Goal: Check status: Check status

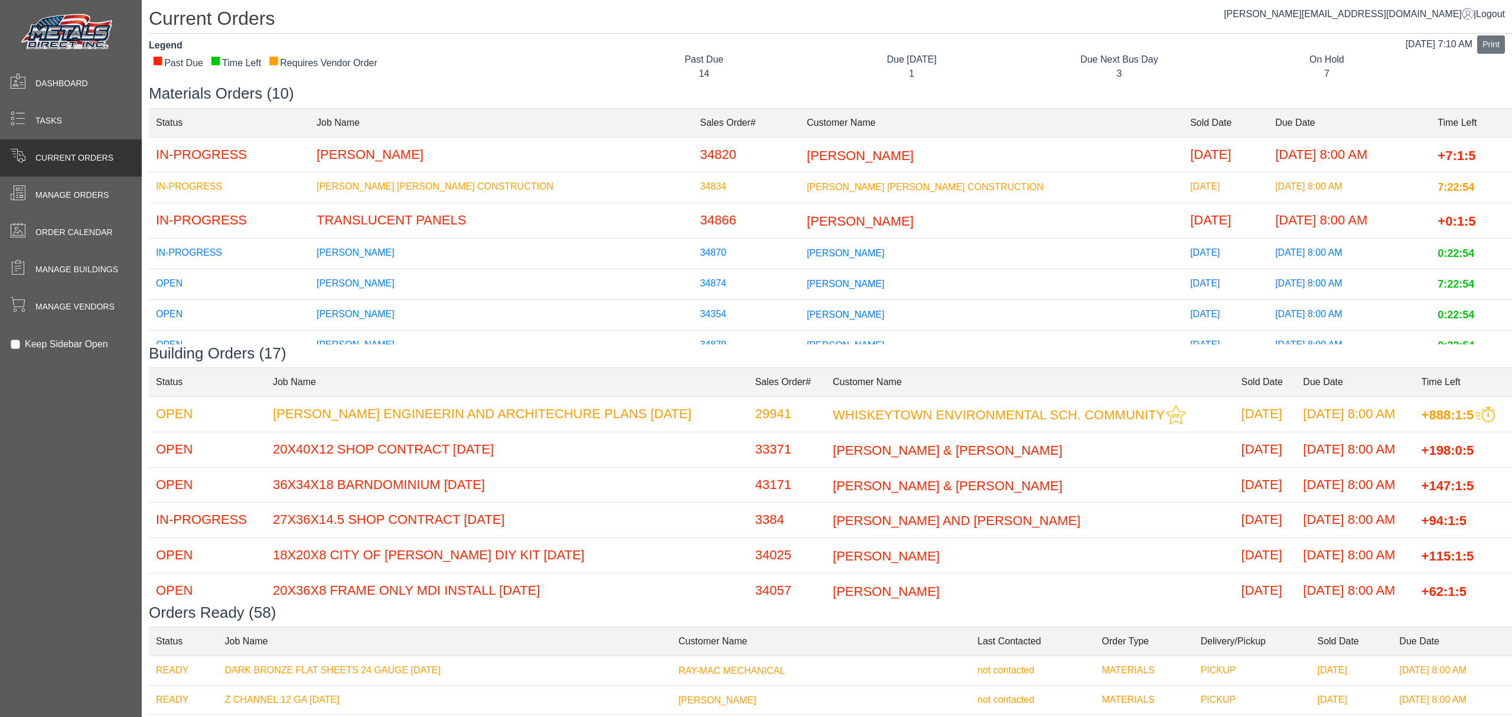
scroll to position [1220, 0]
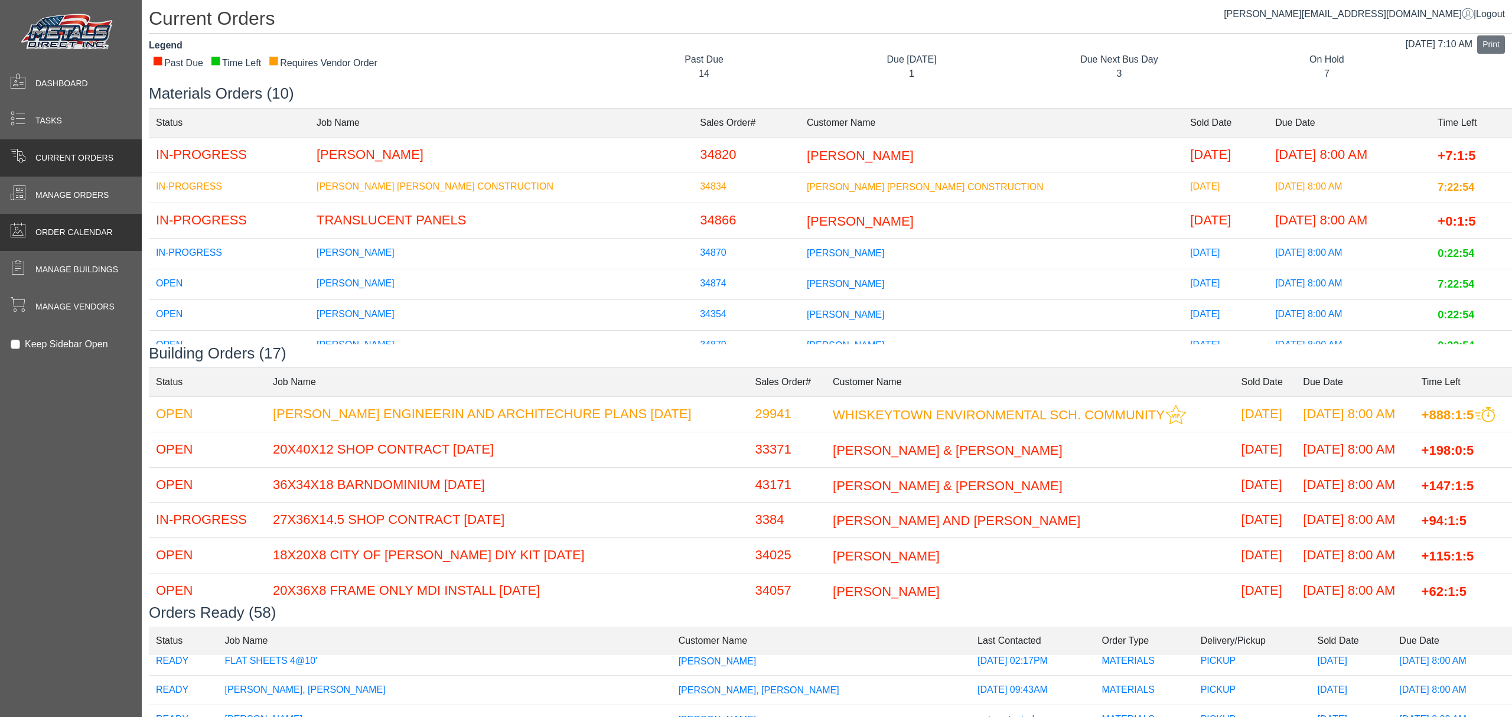
click at [34, 230] on span at bounding box center [17, 232] width 35 height 23
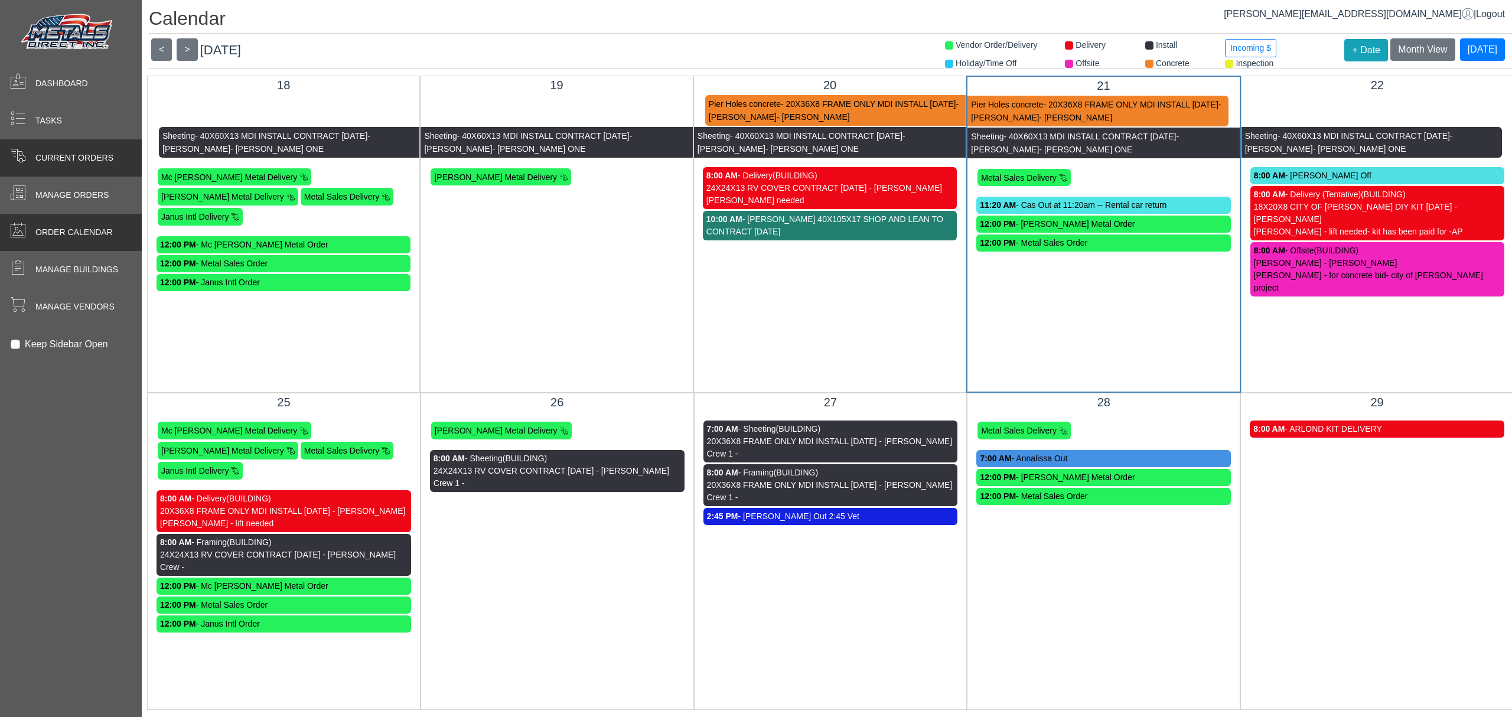
click at [17, 143] on div "Current Orders" at bounding box center [71, 157] width 142 height 37
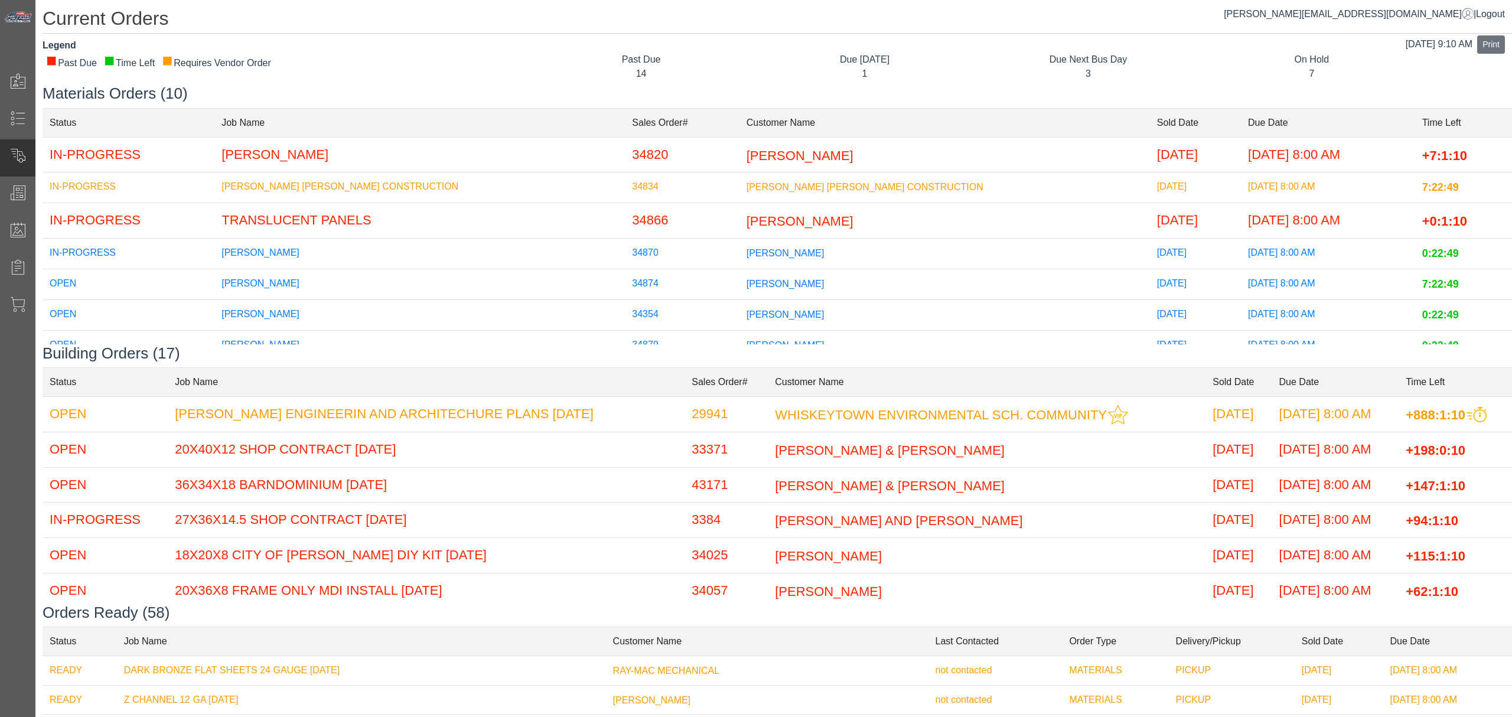
scroll to position [3, 0]
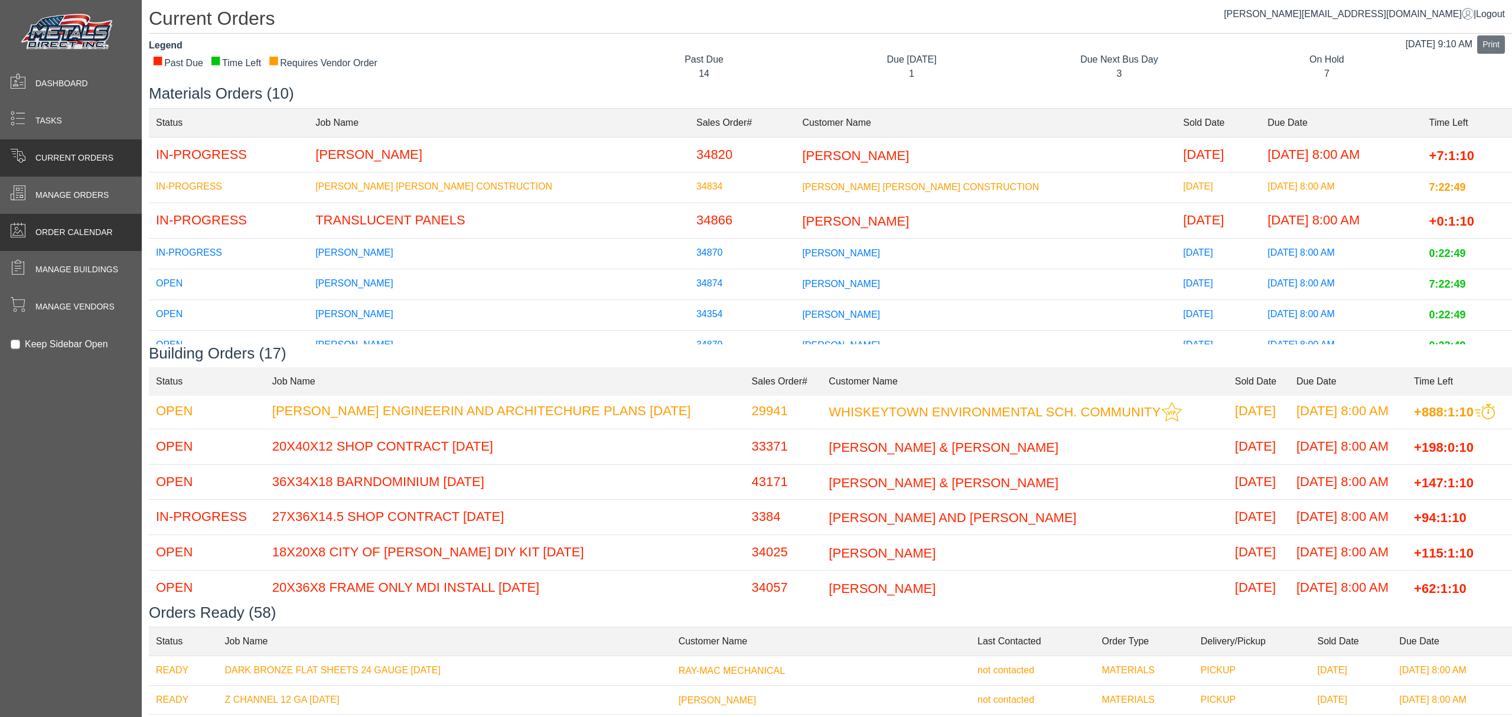
click at [43, 215] on div "Order Calendar" at bounding box center [71, 232] width 142 height 37
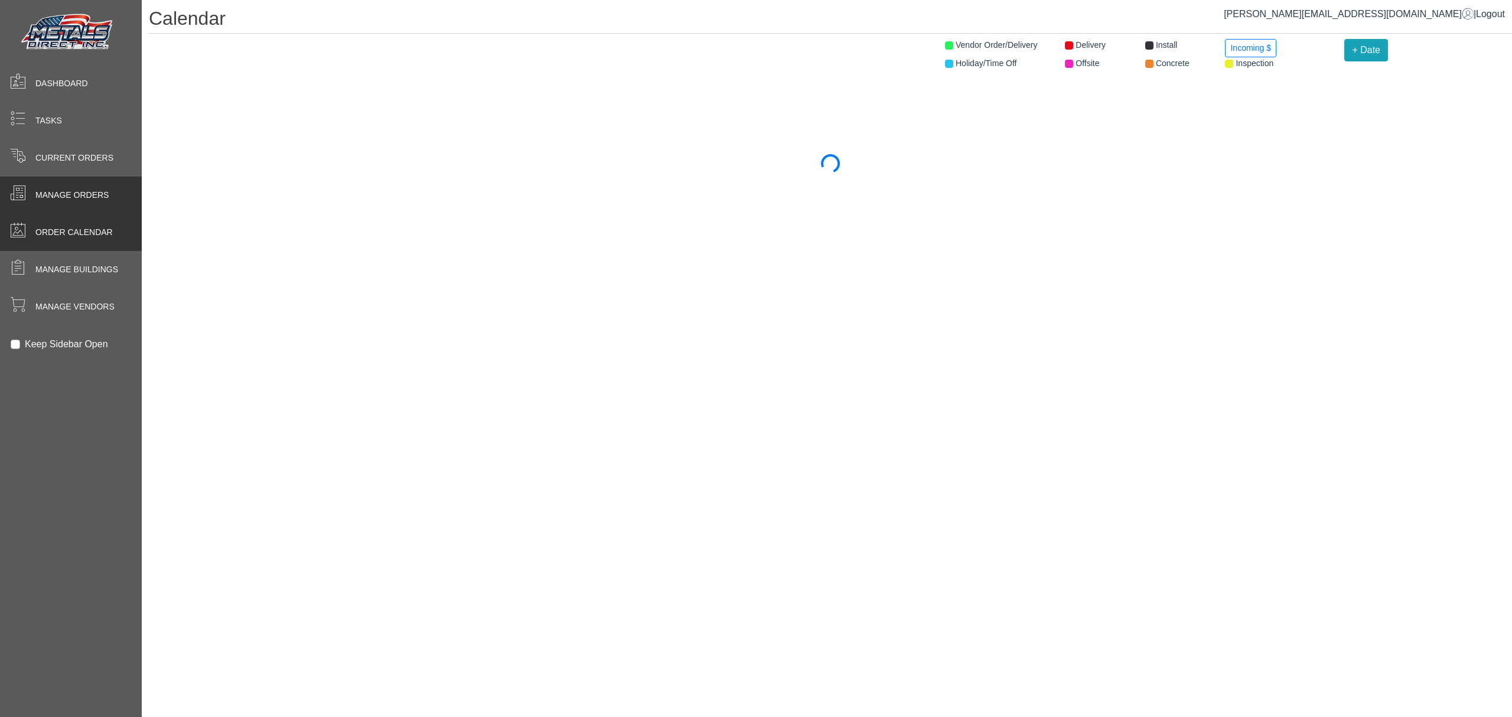
click at [90, 192] on span "Manage Orders" at bounding box center [71, 195] width 73 height 12
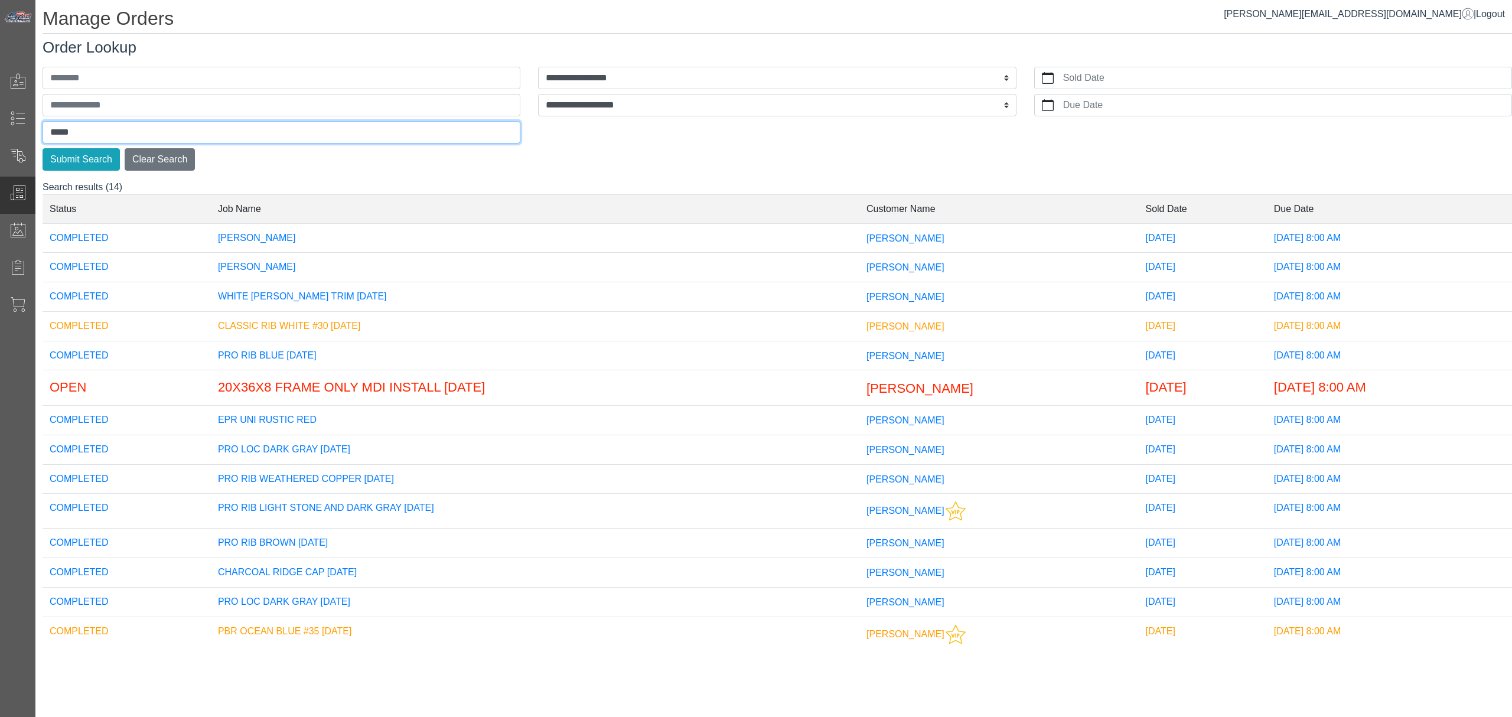
click at [386, 124] on input "*****" at bounding box center [282, 132] width 478 height 22
click at [285, 249] on td "[PERSON_NAME]" at bounding box center [535, 238] width 648 height 30
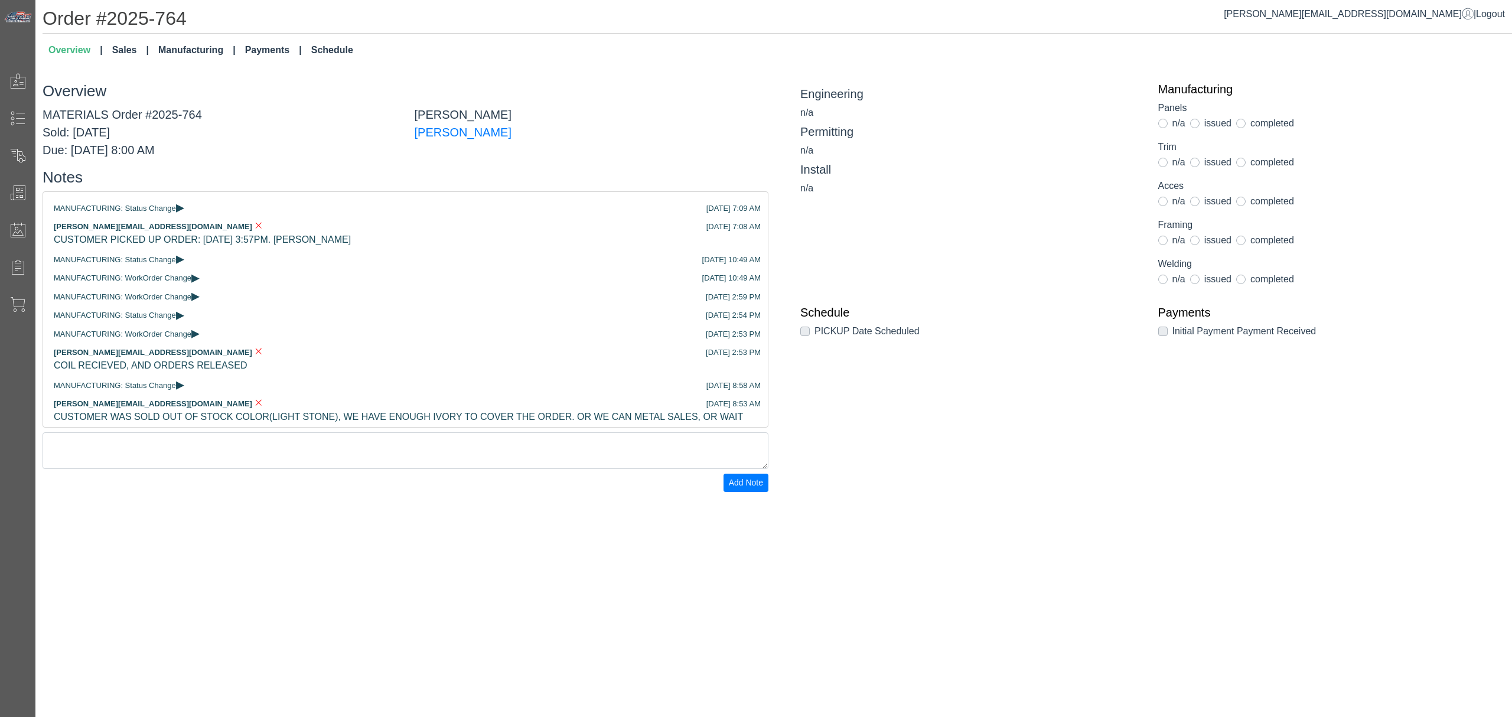
click at [354, 237] on div "CUSTOMER PICKED UP ORDER: [DATE] 3:57PM. [PERSON_NAME]" at bounding box center [405, 240] width 703 height 14
click at [310, 241] on div "CUSTOMER PICKED UP ORDER: [DATE] 3:57PM. [PERSON_NAME]" at bounding box center [405, 240] width 703 height 14
click at [226, 249] on div "[DATE] 7:08 AM [PERSON_NAME][EMAIL_ADDRESS][DOMAIN_NAME] CUSTOMER PICKED UP ORD…" at bounding box center [405, 233] width 710 height 33
click at [206, 244] on div "CUSTOMER PICKED UP ORDER: [DATE] 3:57PM. [PERSON_NAME]" at bounding box center [405, 240] width 703 height 14
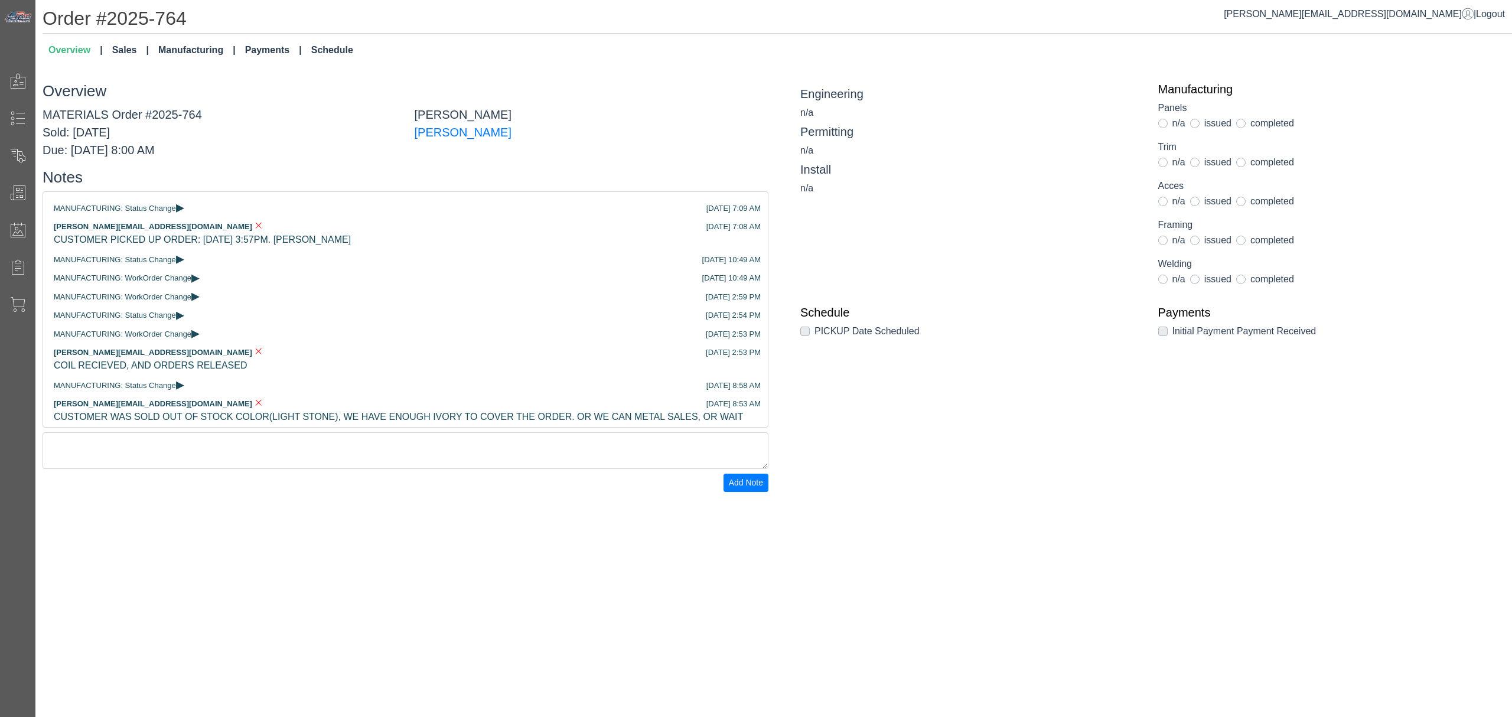
click at [221, 235] on div "CUSTOMER PICKED UP ORDER: [DATE] 3:57PM. [PERSON_NAME]" at bounding box center [405, 240] width 703 height 14
click at [111, 60] on link "Sales" at bounding box center [130, 50] width 46 height 24
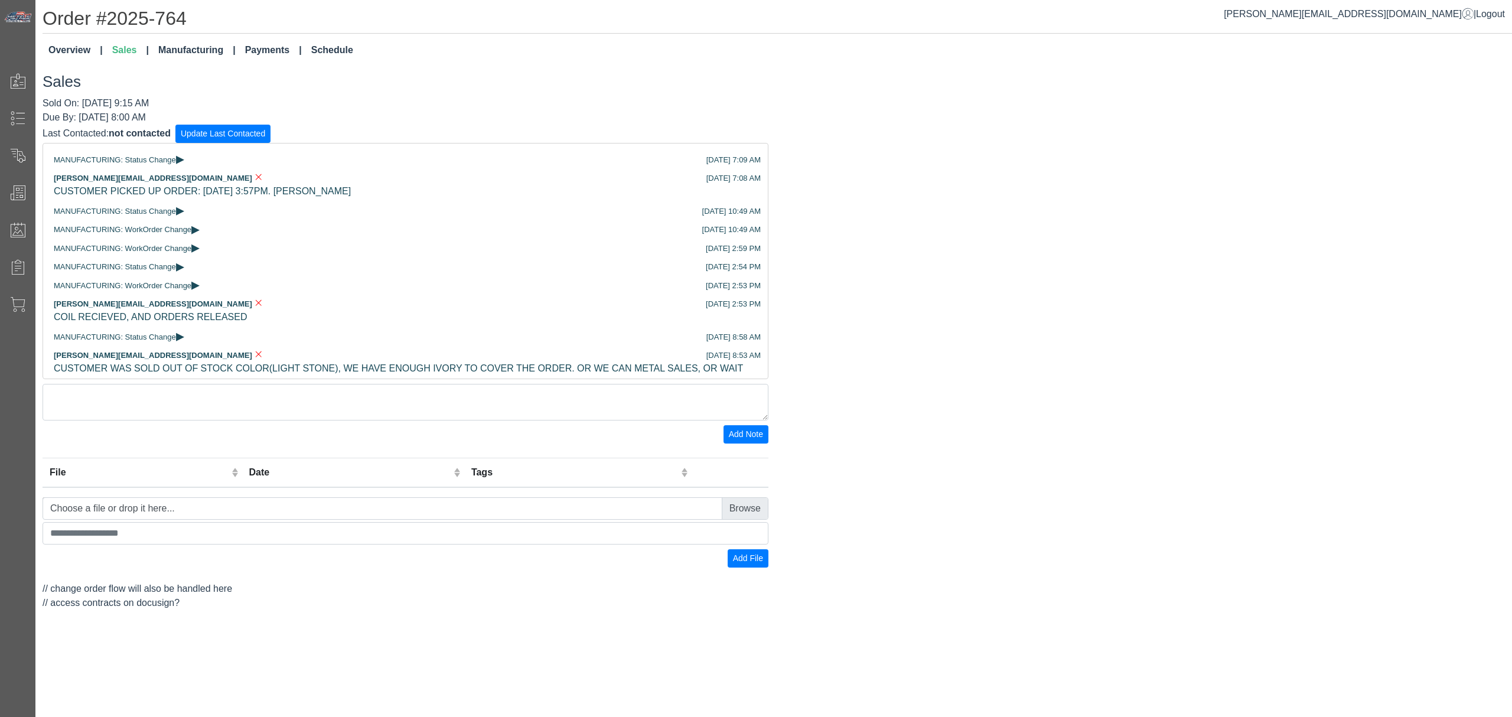
click at [137, 53] on link "Sales" at bounding box center [130, 50] width 46 height 24
click at [175, 56] on link "Manufacturing" at bounding box center [197, 50] width 87 height 24
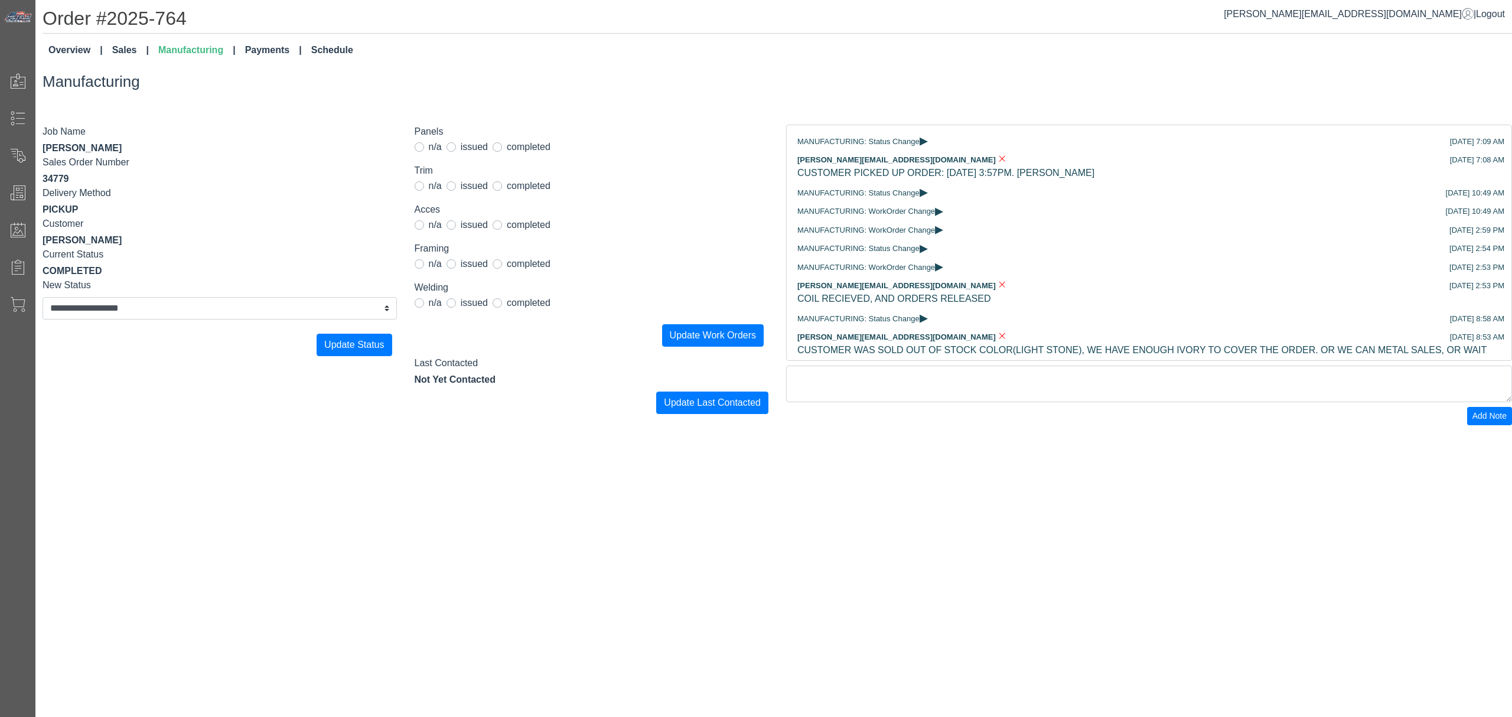
click at [1048, 175] on div "CUSTOMER PICKED UP ORDER: [DATE] 3:57PM. [PERSON_NAME]" at bounding box center [1148, 173] width 703 height 14
drag, startPoint x: 881, startPoint y: 425, endPoint x: 888, endPoint y: 405, distance: 21.9
click at [881, 425] on div "Add Note" at bounding box center [1149, 416] width 726 height 18
click at [142, 305] on select "**********" at bounding box center [220, 308] width 354 height 22
select select "*****"
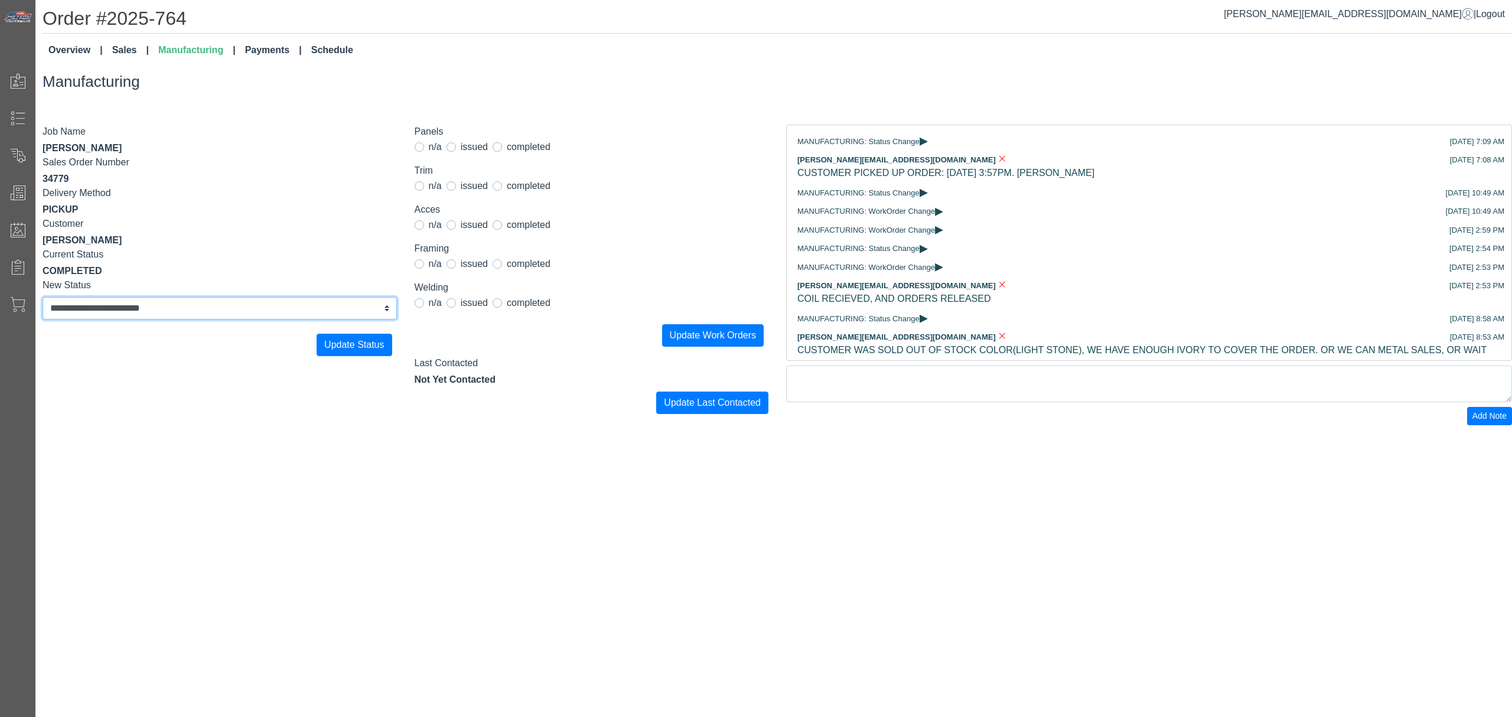
click at [43, 297] on select "**********" at bounding box center [220, 308] width 354 height 22
click at [998, 156] on span at bounding box center [1002, 159] width 8 height 8
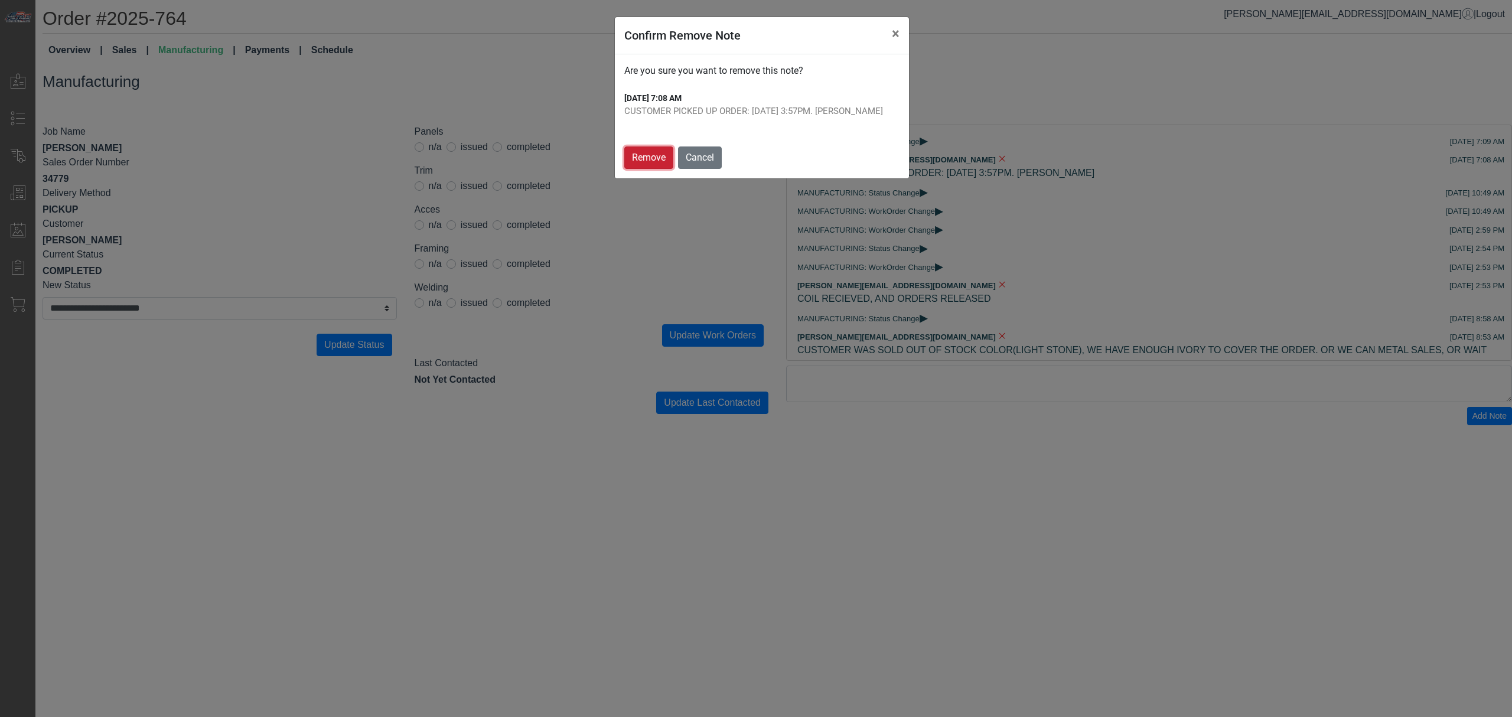
click at [665, 166] on button "Remove" at bounding box center [648, 157] width 49 height 22
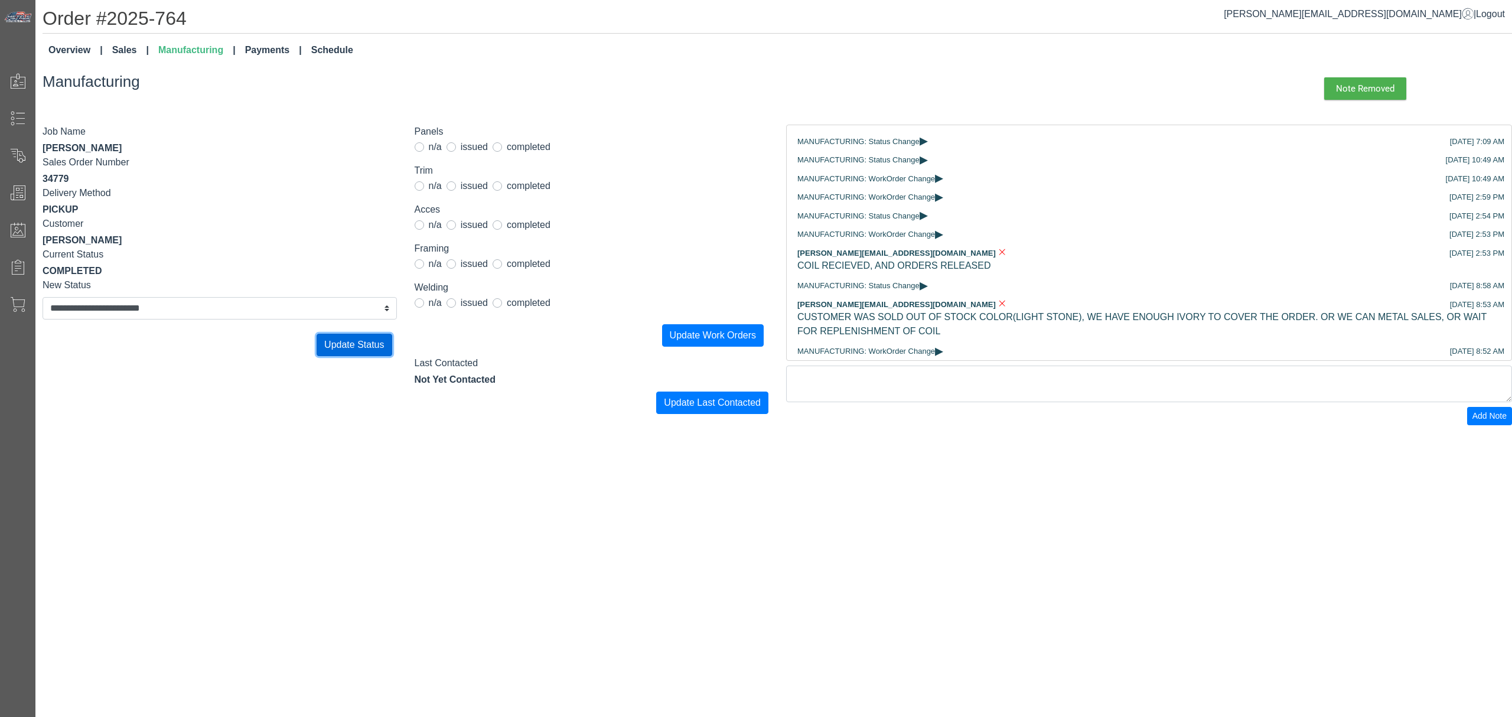
click at [346, 345] on span "Update Status" at bounding box center [354, 345] width 60 height 10
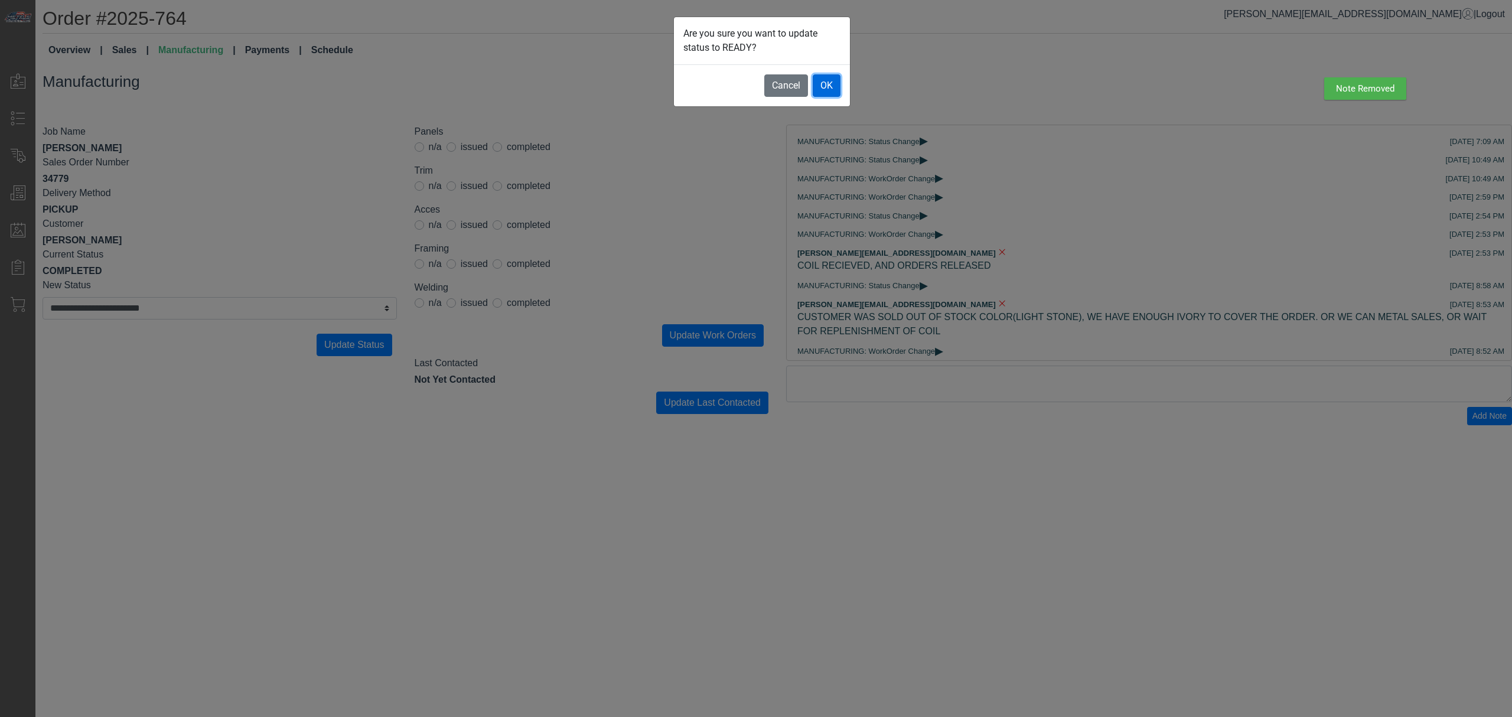
click at [827, 91] on button "OK" at bounding box center [827, 85] width 28 height 22
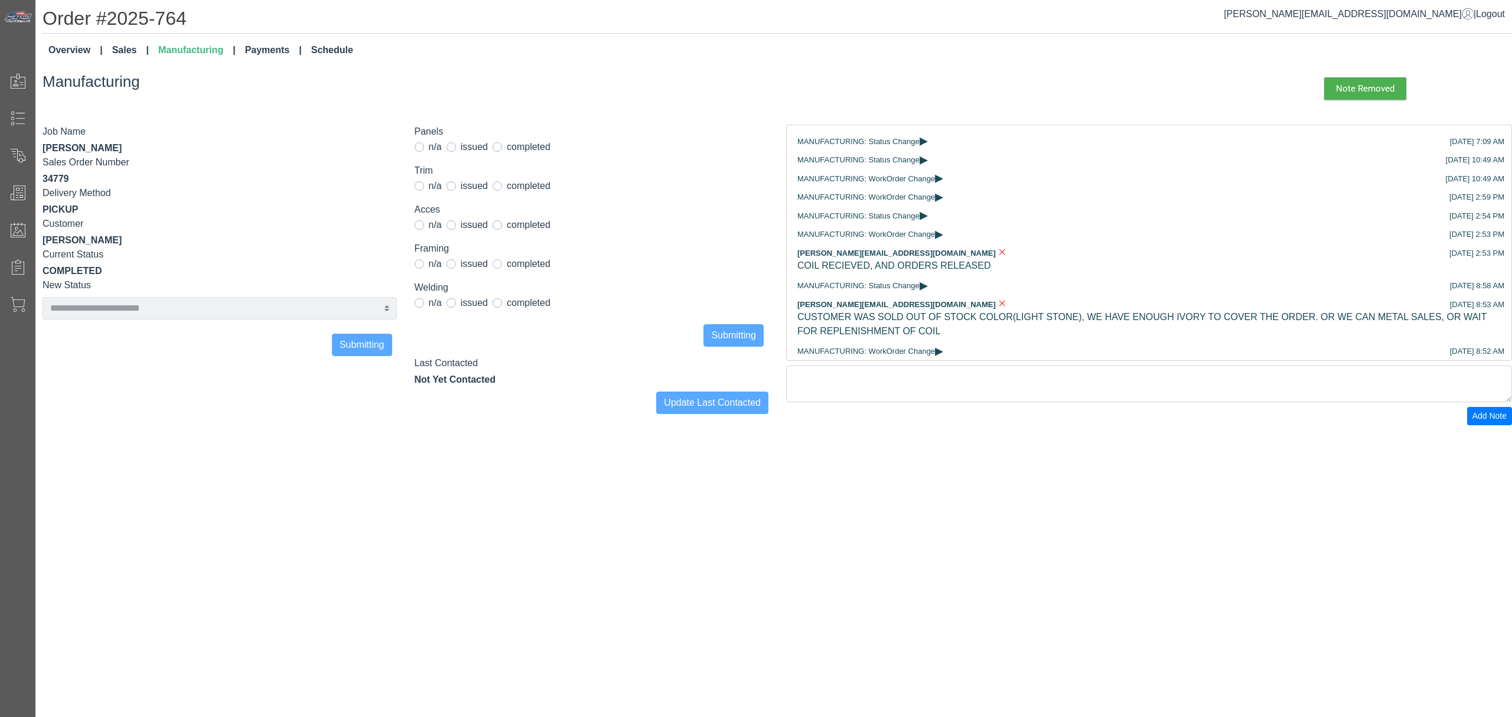
select select
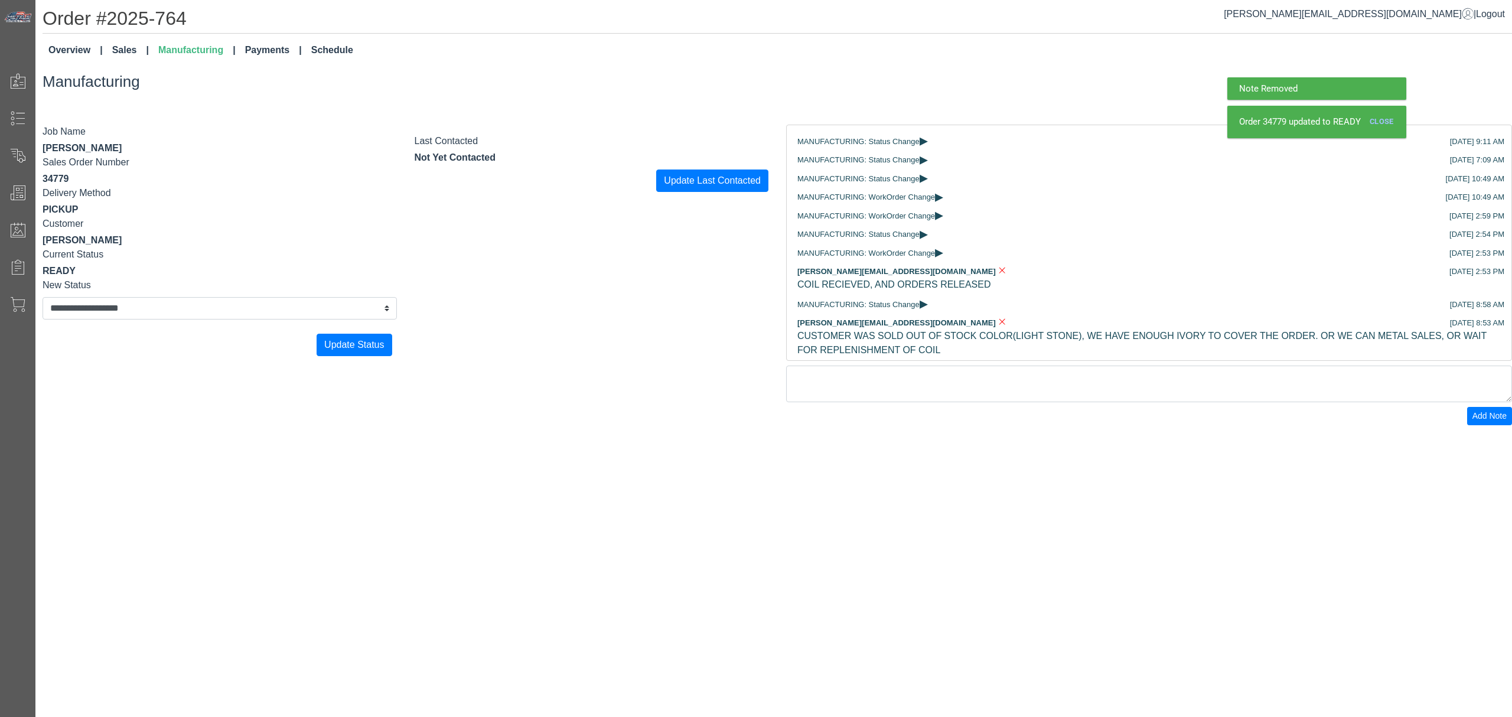
click at [43, 161] on label "Sales Order Number" at bounding box center [86, 162] width 87 height 14
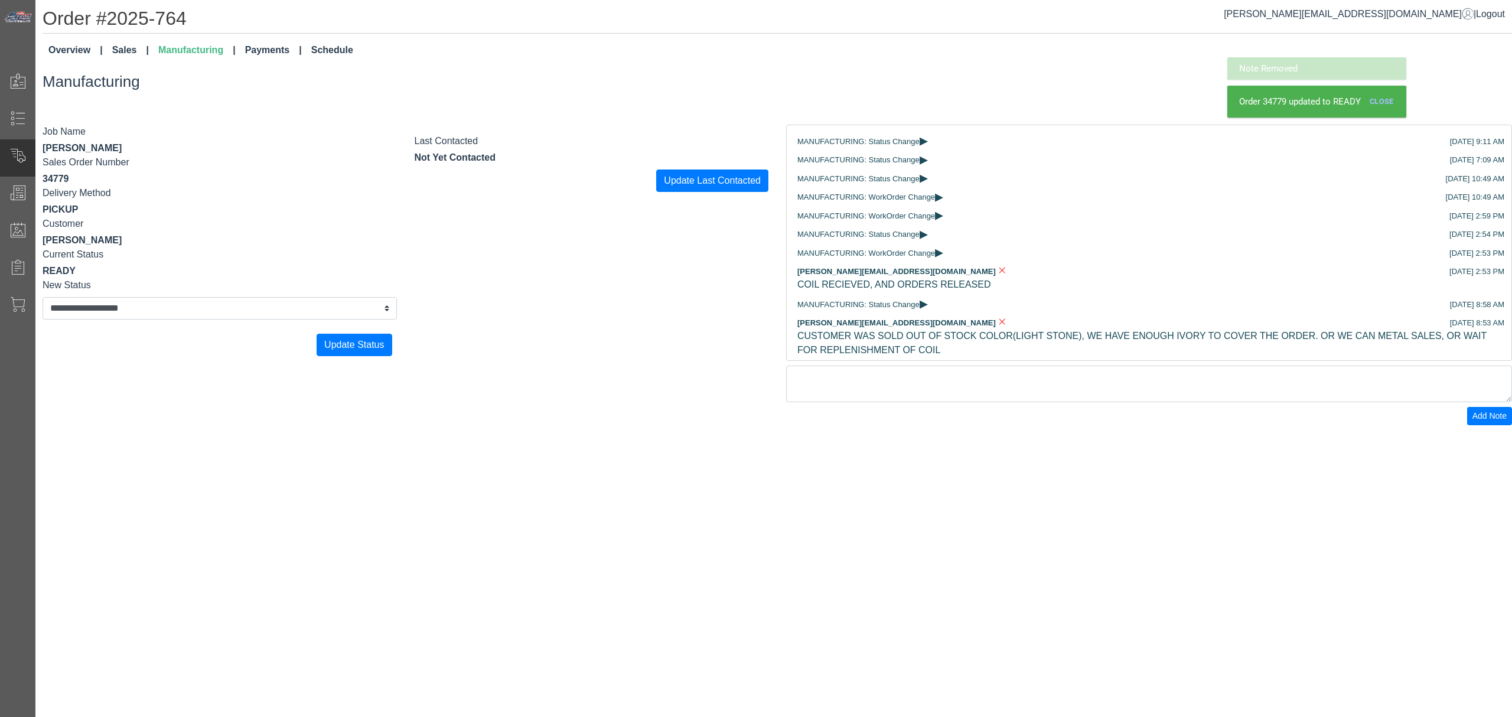
click at [30, 163] on span at bounding box center [17, 157] width 35 height 23
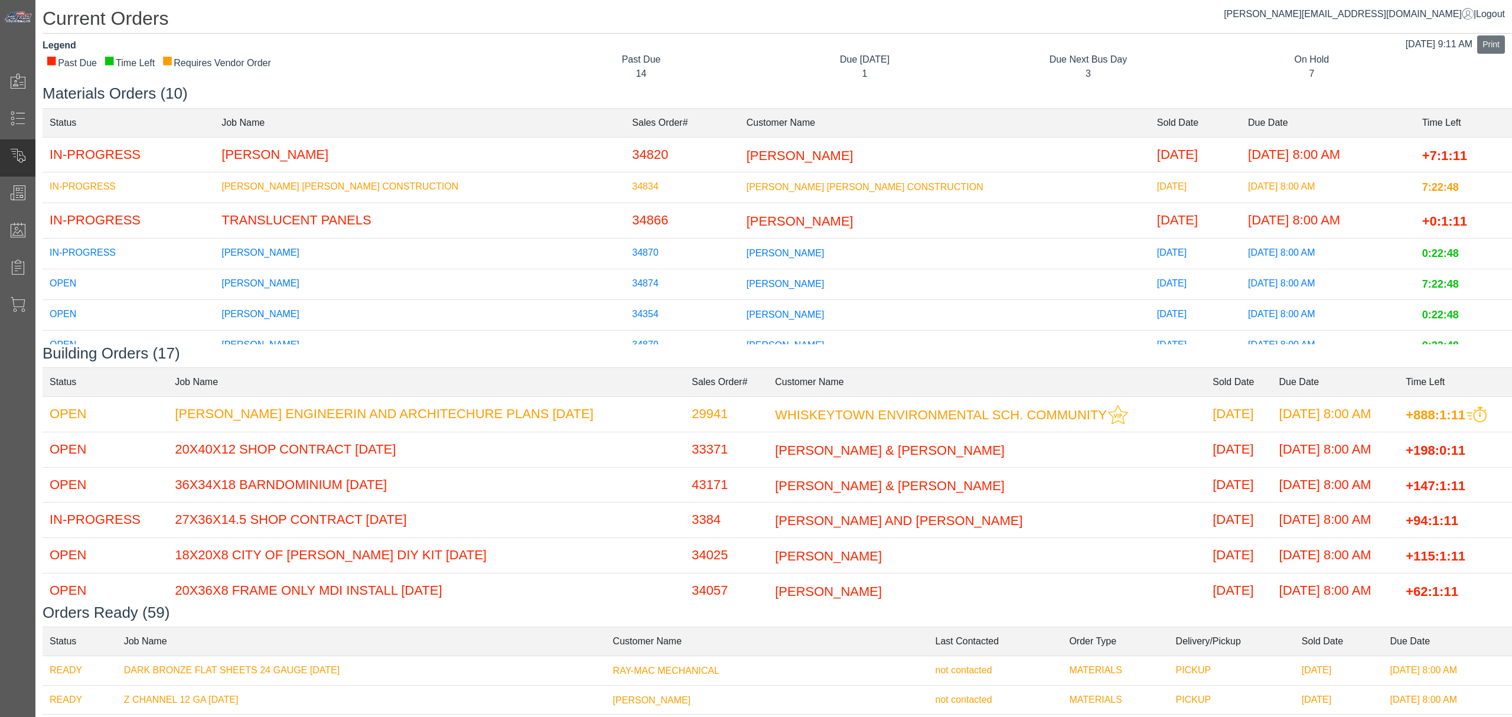
scroll to position [131, 0]
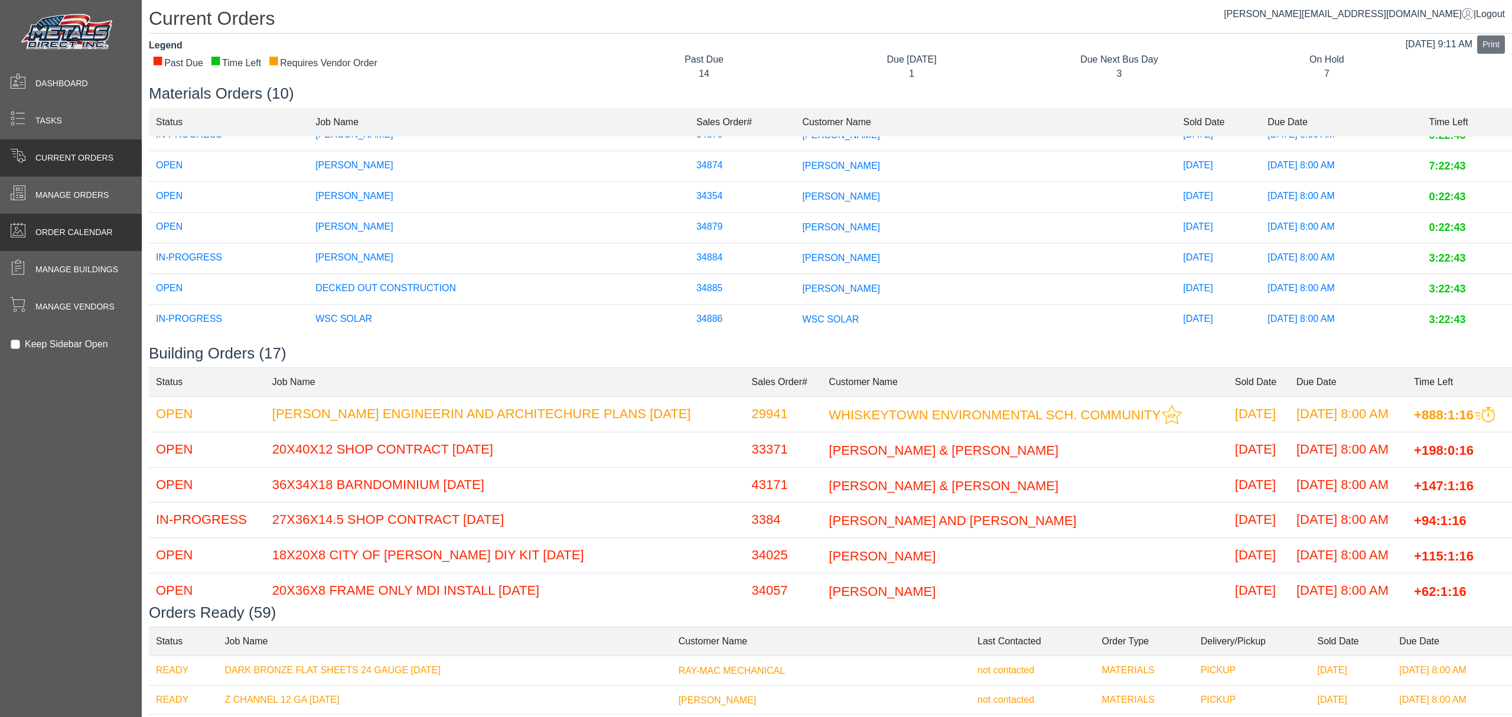
click at [38, 233] on span "Order Calendar" at bounding box center [73, 232] width 77 height 12
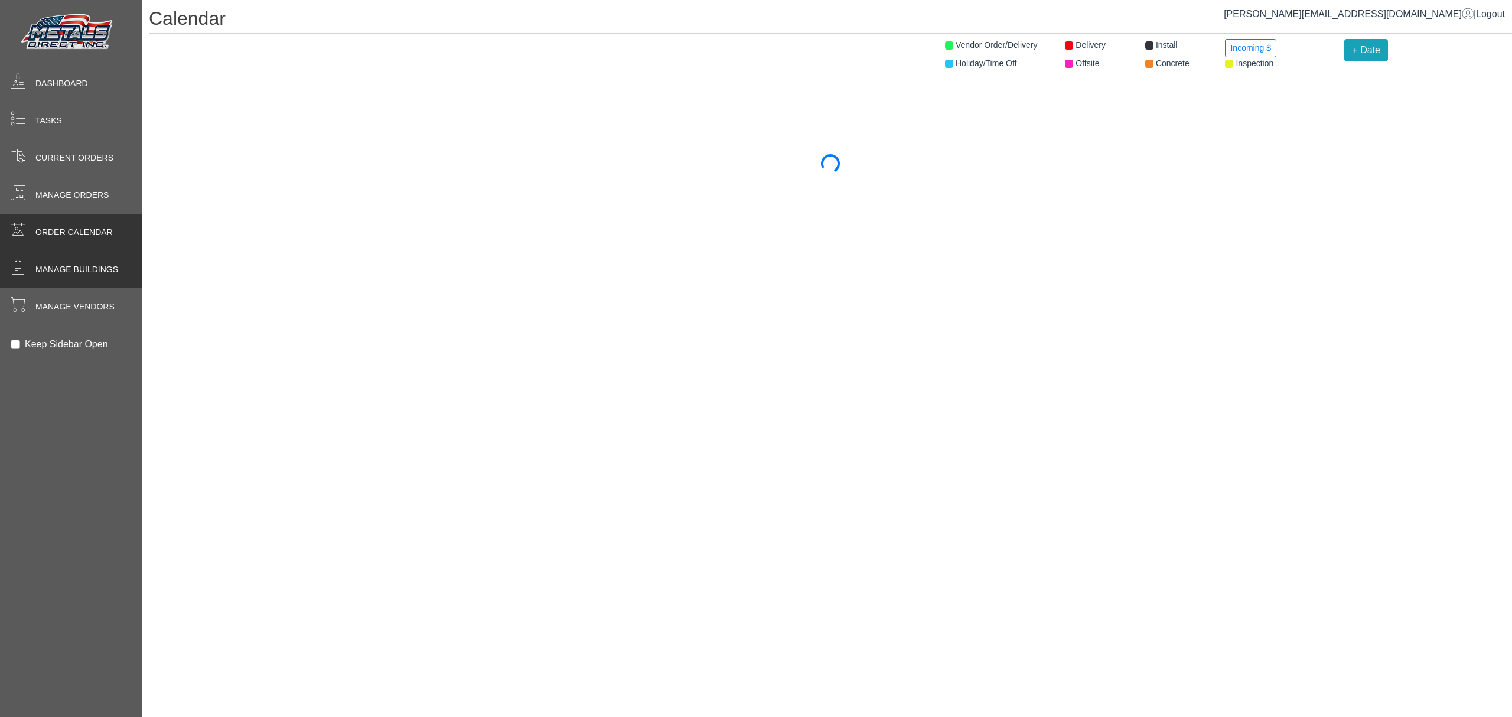
click at [35, 260] on div "Manage Buildings" at bounding box center [71, 269] width 142 height 37
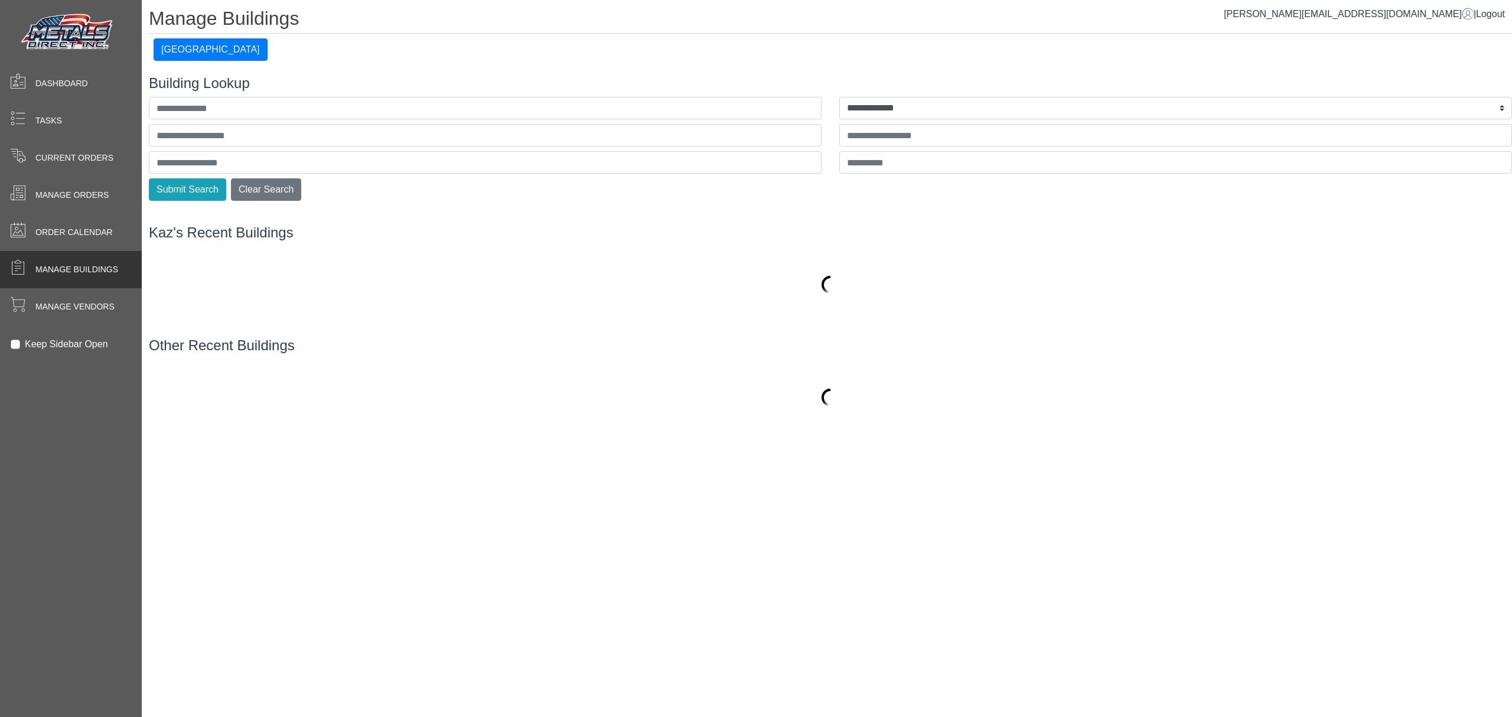
click at [41, 253] on div "Manage Buildings" at bounding box center [71, 269] width 142 height 37
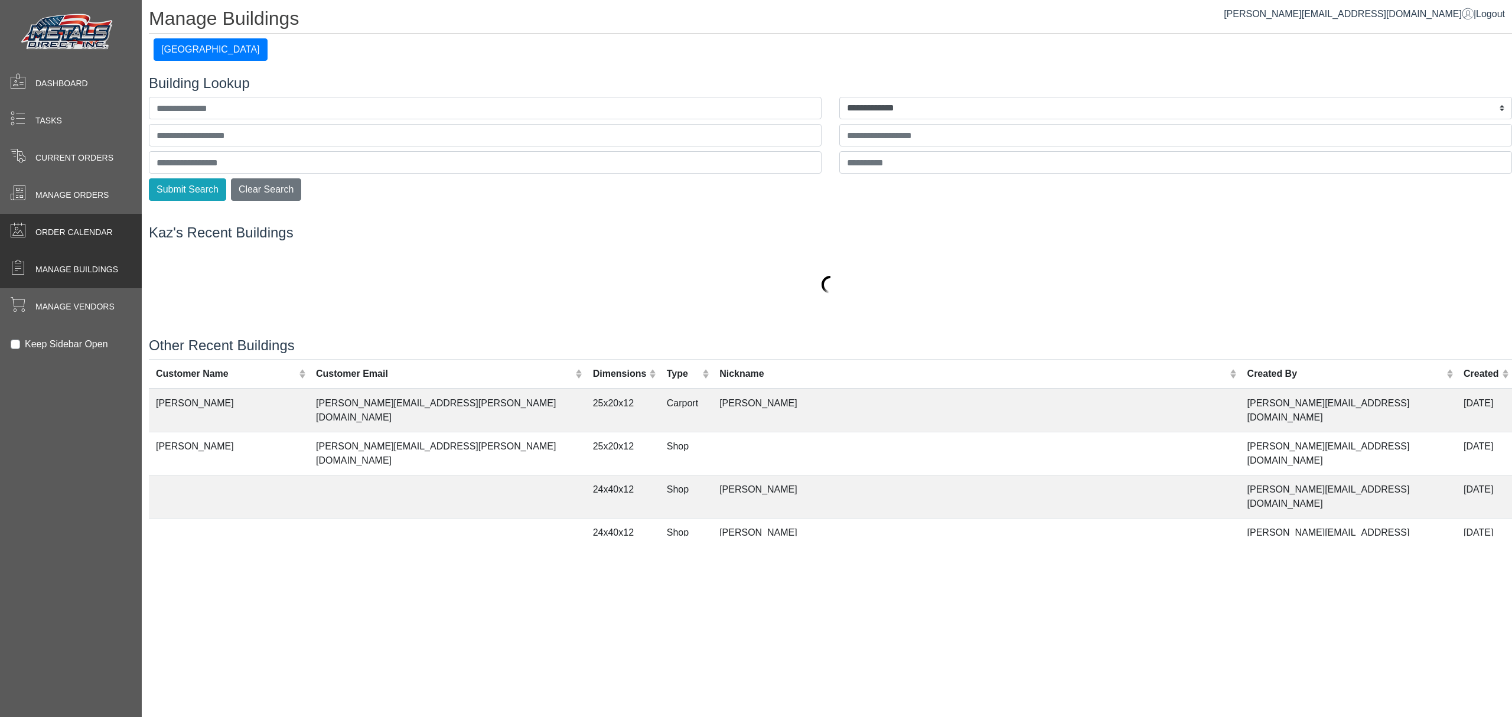
click at [71, 227] on span "Order Calendar" at bounding box center [73, 232] width 77 height 12
